Goal: Check status: Check status

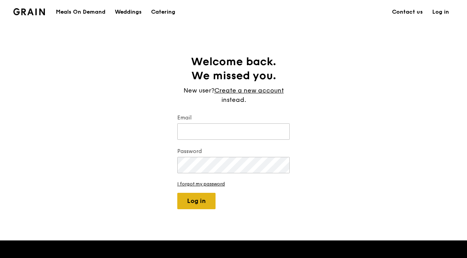
type input "jhoana@grain.com.sg"
click at [197, 203] on button "Log in" at bounding box center [196, 201] width 38 height 16
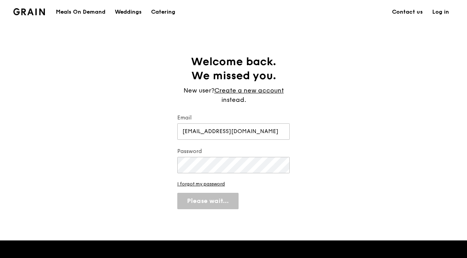
select select "100"
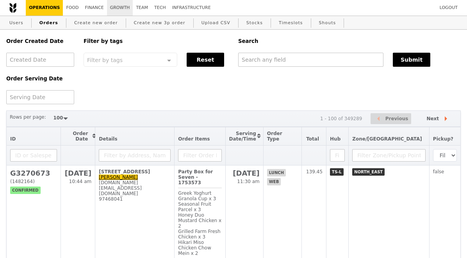
click at [118, 9] on link "Growth" at bounding box center [120, 8] width 26 height 16
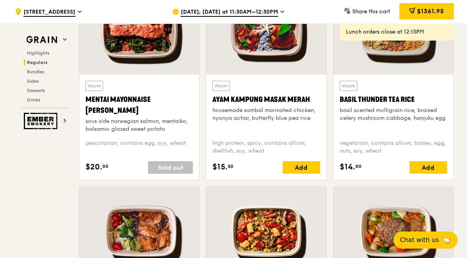
scroll to position [727, 0]
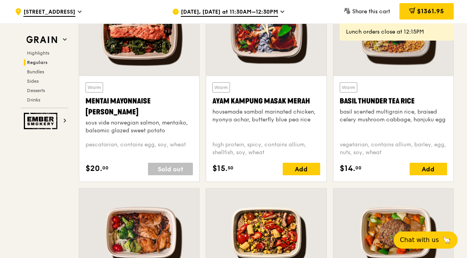
copy div "Basil Thunder Tea Rice"
drag, startPoint x: 339, startPoint y: 101, endPoint x: 415, endPoint y: 103, distance: 76.2
click at [415, 103] on div "Warm Basil Thunder Tea Rice basil scented multigrain rice, braised celery mushr…" at bounding box center [393, 128] width 120 height 105
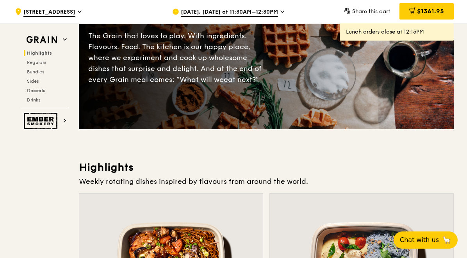
scroll to position [0, 0]
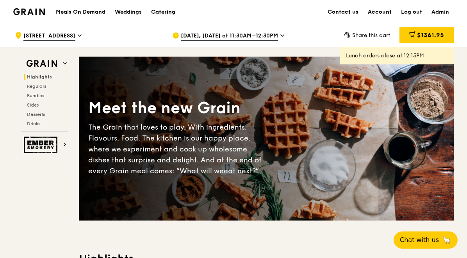
click at [169, 16] on div "Catering" at bounding box center [163, 11] width 24 height 23
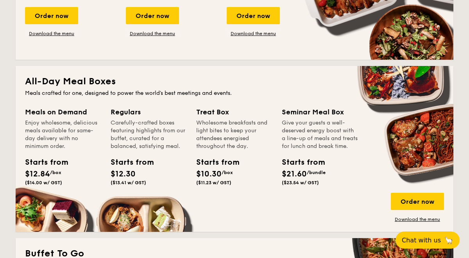
scroll to position [475, 0]
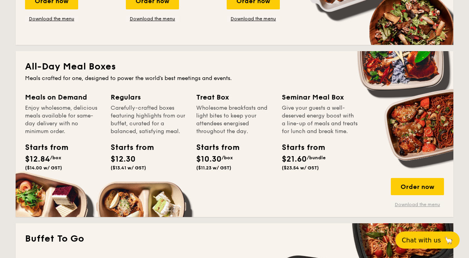
click at [403, 205] on link "Download the menu" at bounding box center [416, 204] width 53 height 6
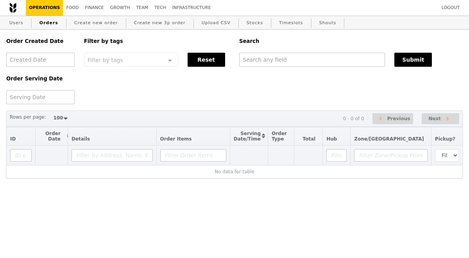
select select "100"
click at [278, 61] on input "text" at bounding box center [312, 60] width 146 height 14
paste input "G3270673"
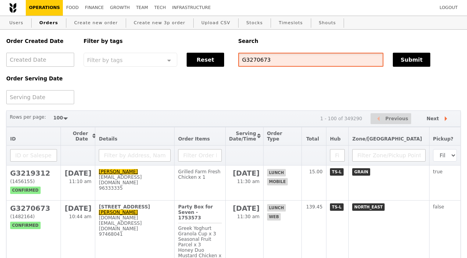
type input "G3270673"
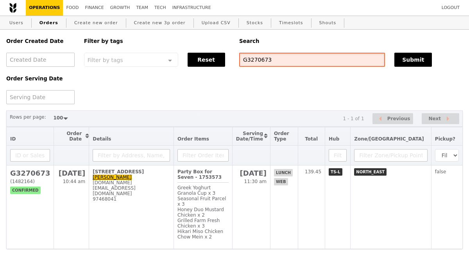
click at [264, 57] on input "G3270673" at bounding box center [312, 60] width 146 height 14
click at [112, 9] on link "Growth" at bounding box center [120, 8] width 26 height 16
